Goal: Find specific page/section: Find specific page/section

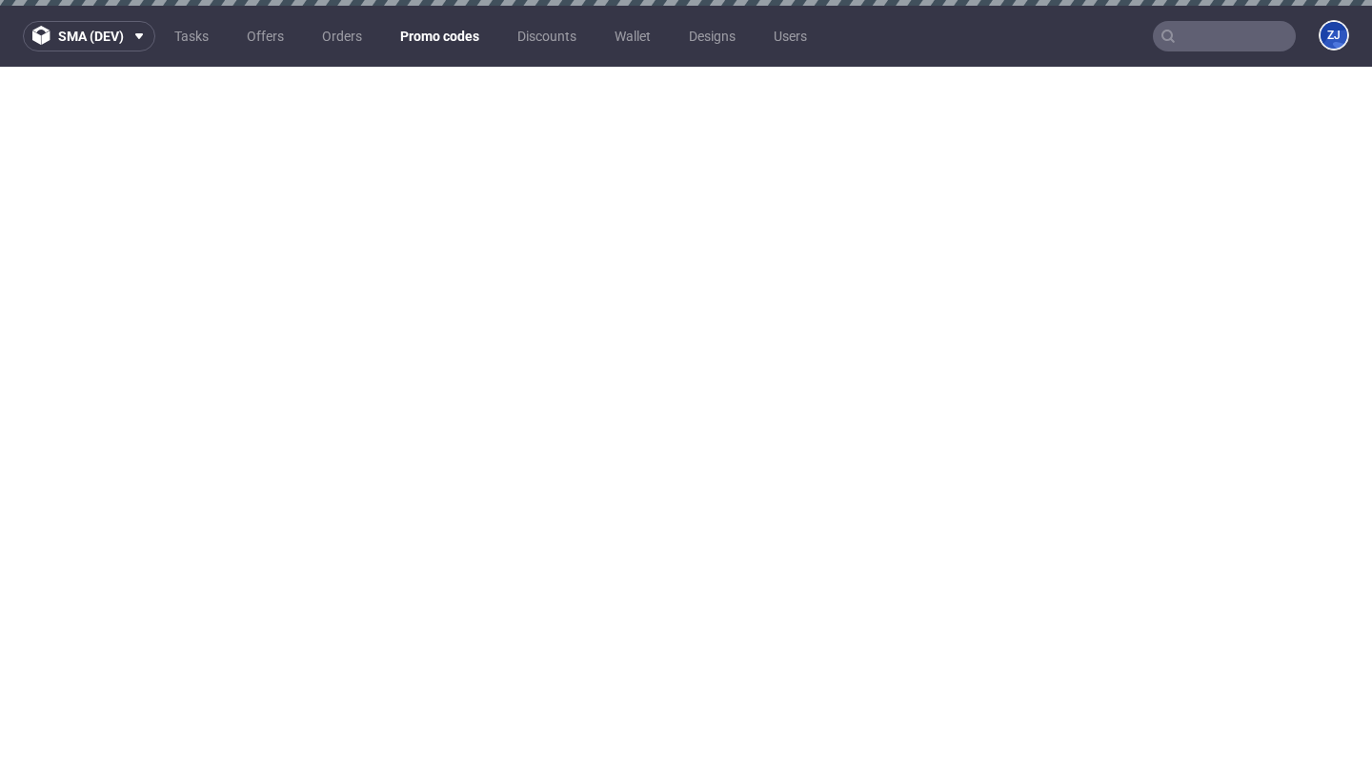
scroll to position [1, 0]
click at [432, 34] on link "Promo codes" at bounding box center [440, 36] width 102 height 30
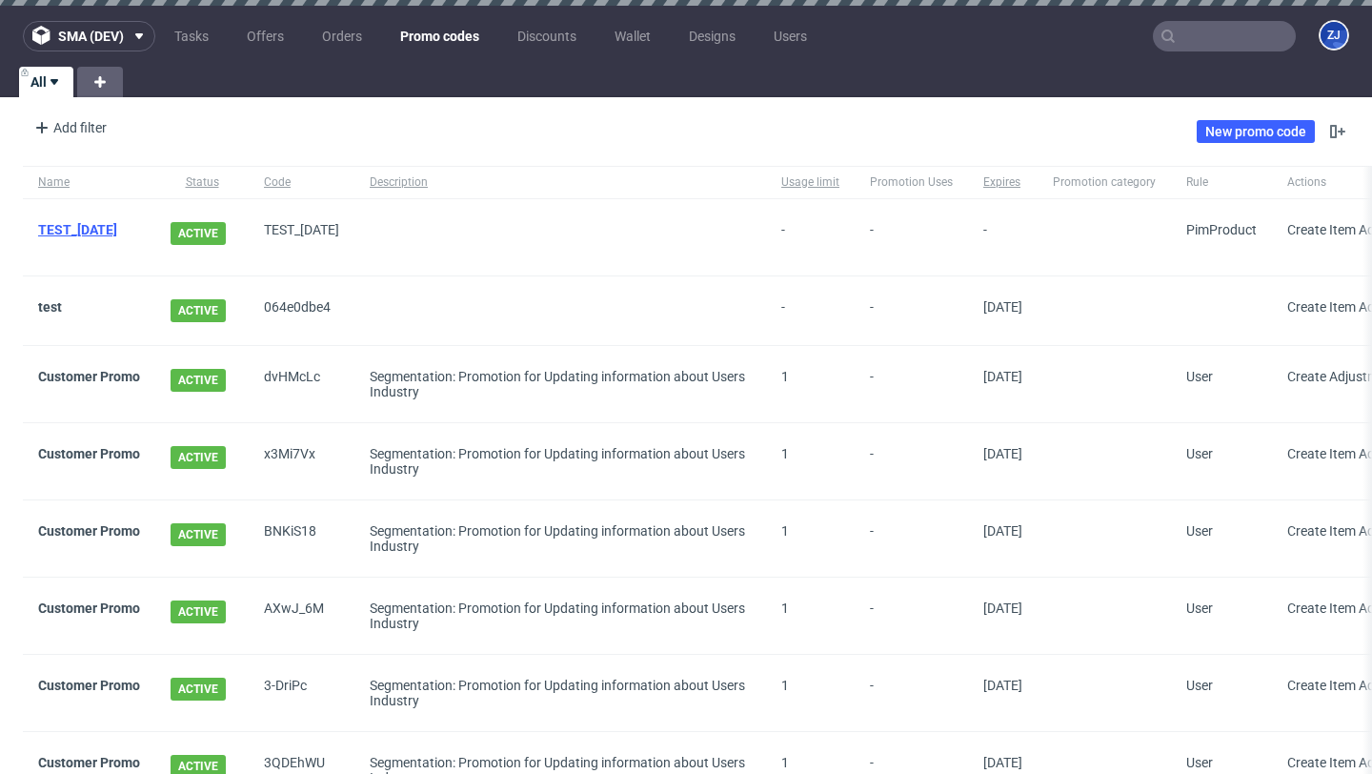
click at [83, 230] on link "TEST_PASKO" at bounding box center [77, 229] width 79 height 15
click at [50, 299] on link "test" at bounding box center [50, 306] width 24 height 15
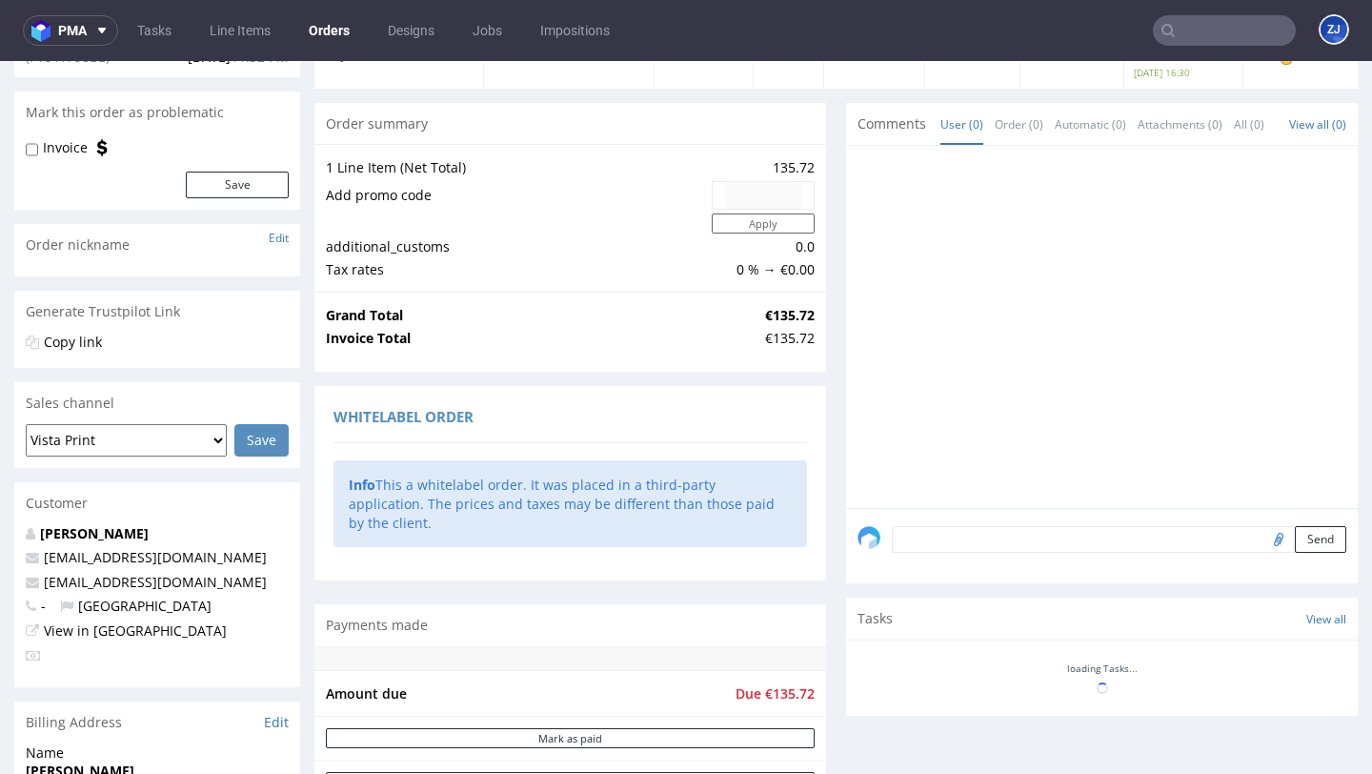
scroll to position [693, 0]
